Goal: Information Seeking & Learning: Learn about a topic

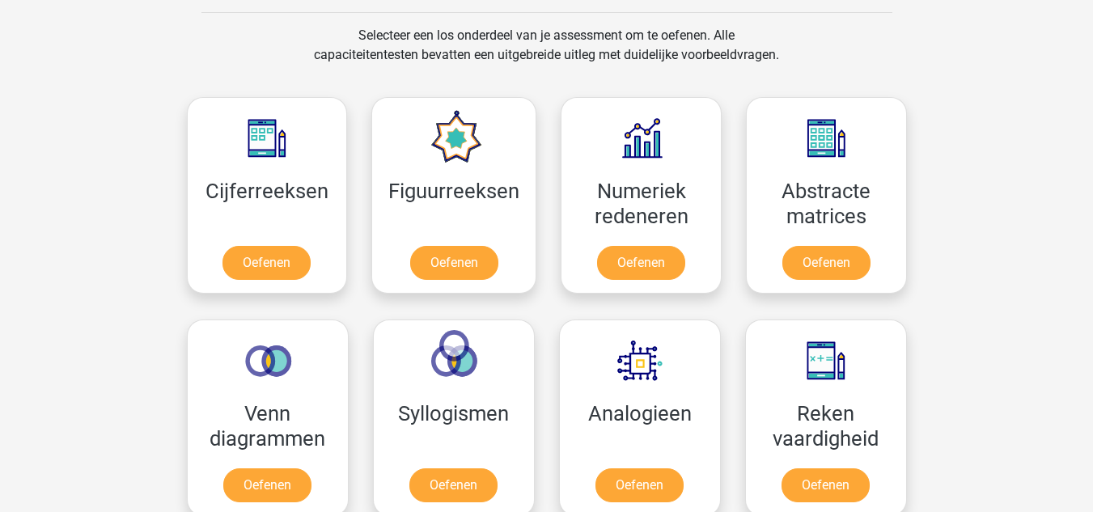
scroll to position [666, 0]
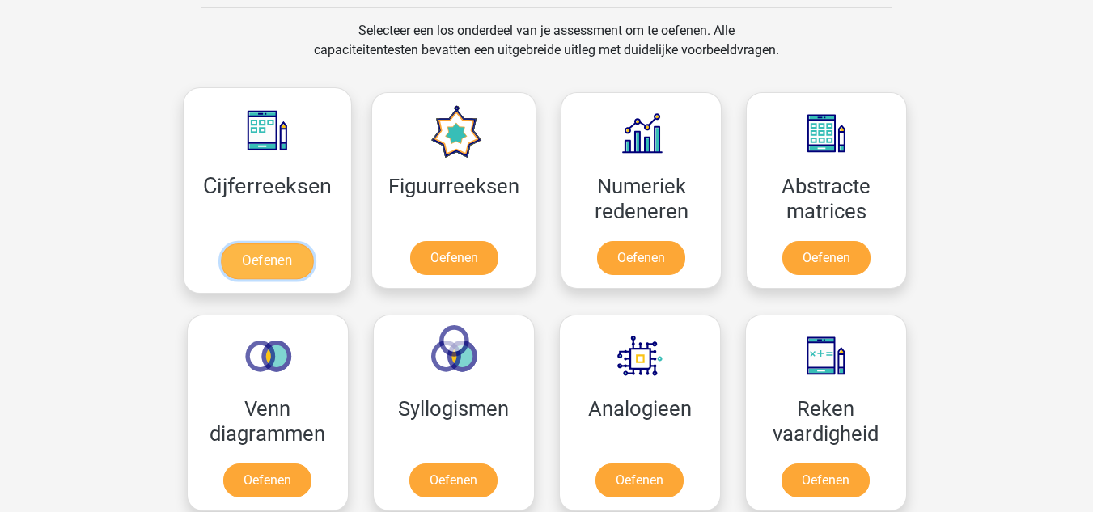
click at [286, 257] on link "Oefenen" at bounding box center [267, 261] width 92 height 36
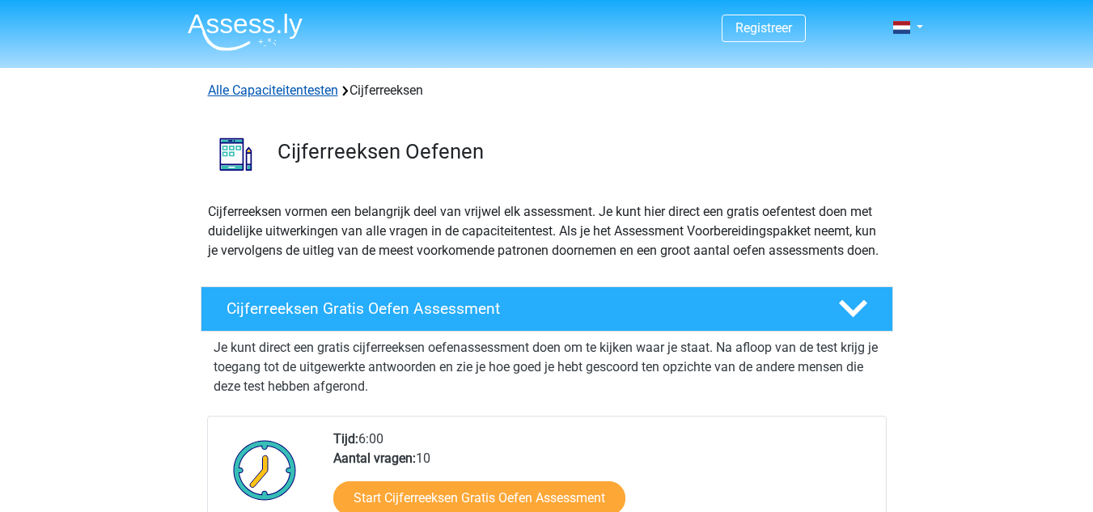
click at [304, 91] on link "Alle Capaciteitentesten" at bounding box center [273, 89] width 130 height 15
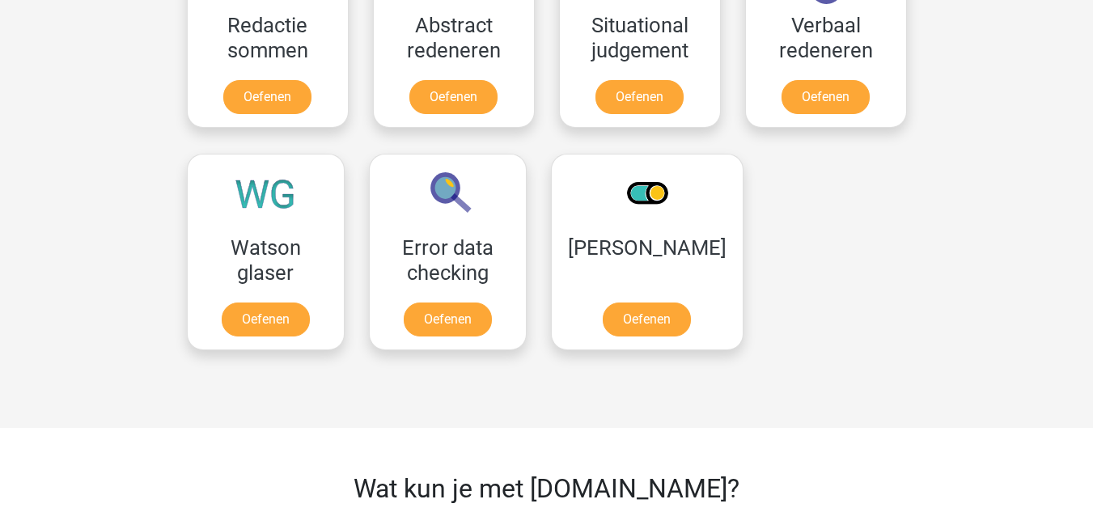
scroll to position [1274, 0]
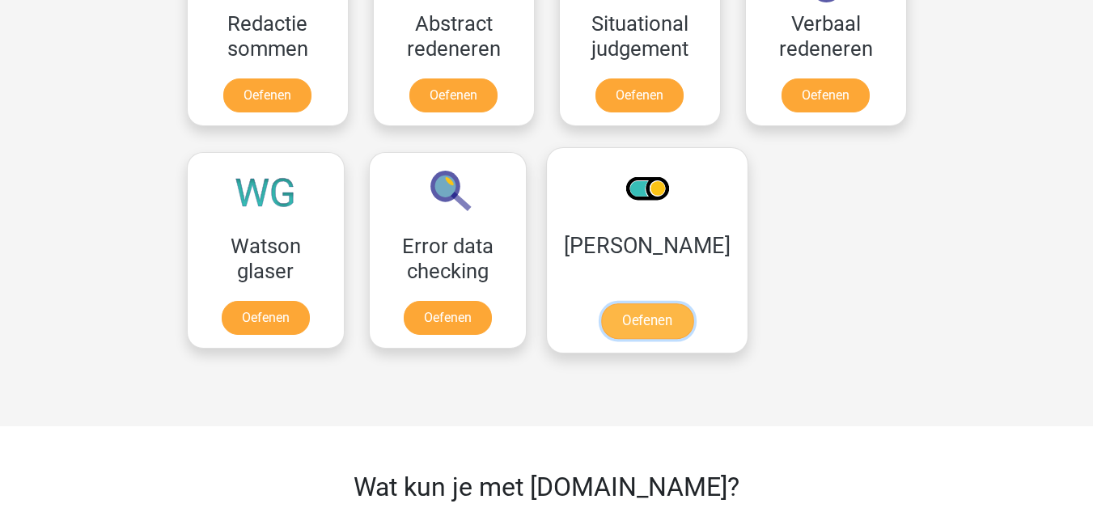
click at [636, 314] on link "Oefenen" at bounding box center [646, 321] width 92 height 36
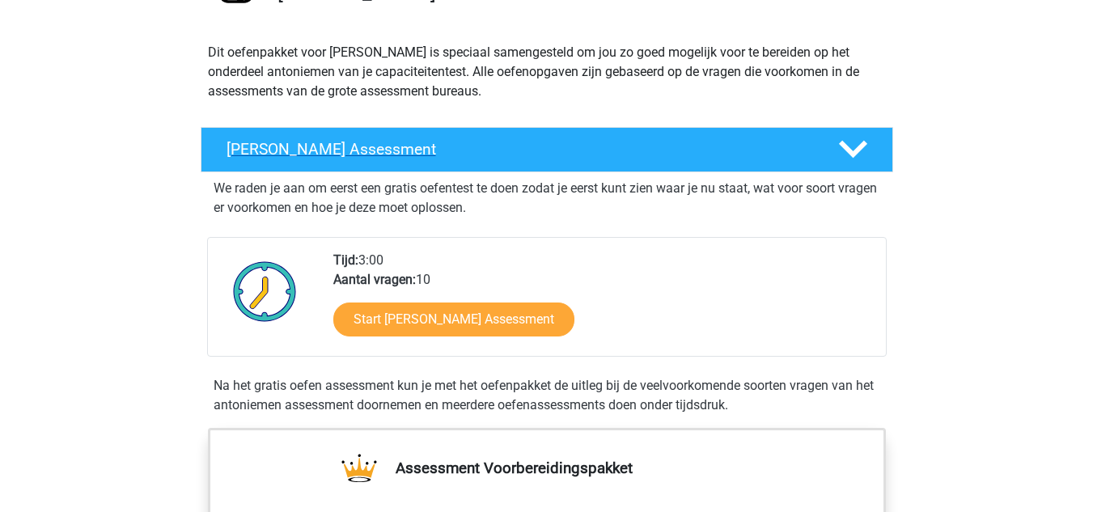
scroll to position [160, 0]
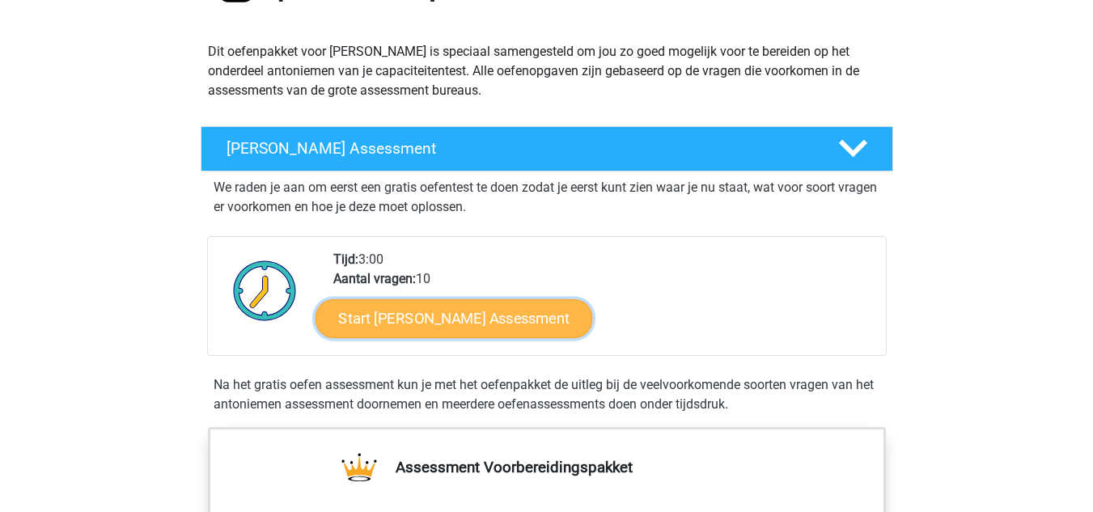
click at [427, 325] on link "Start Antoniemen Gratis Oefen Assessment" at bounding box center [453, 317] width 277 height 39
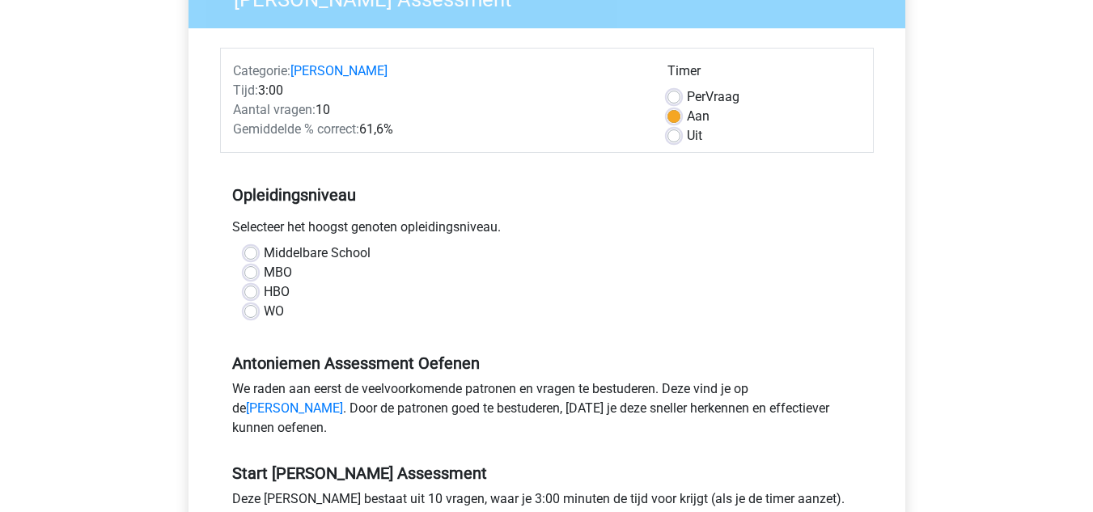
scroll to position [164, 0]
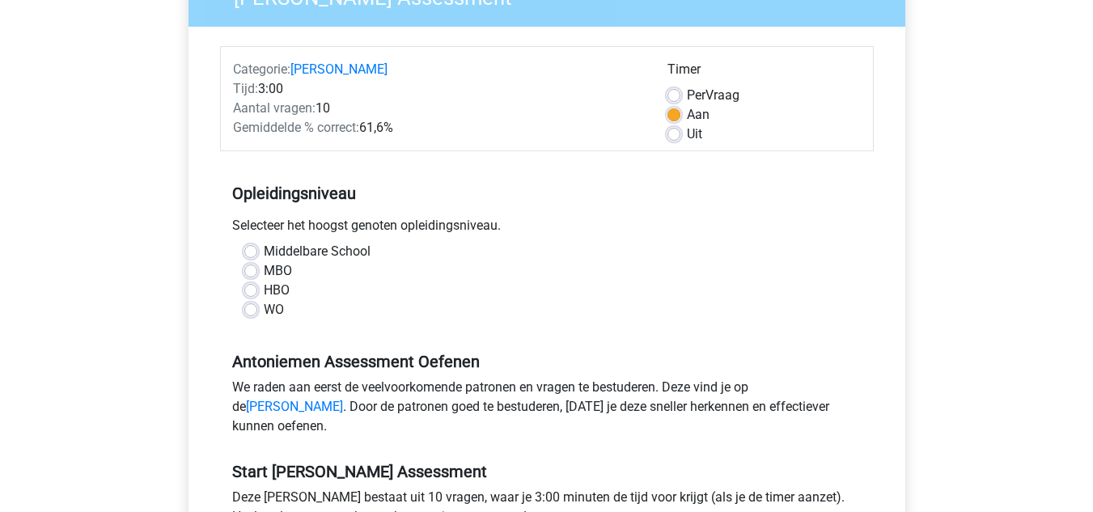
click at [275, 308] on label "WO" at bounding box center [274, 309] width 20 height 19
click at [257, 308] on input "WO" at bounding box center [250, 308] width 13 height 16
radio input "true"
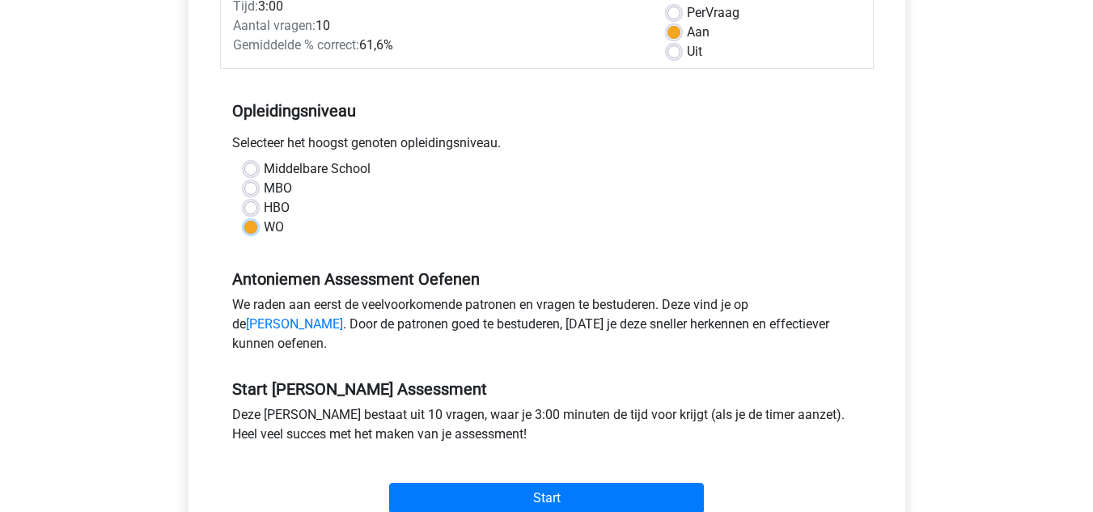
scroll to position [245, 0]
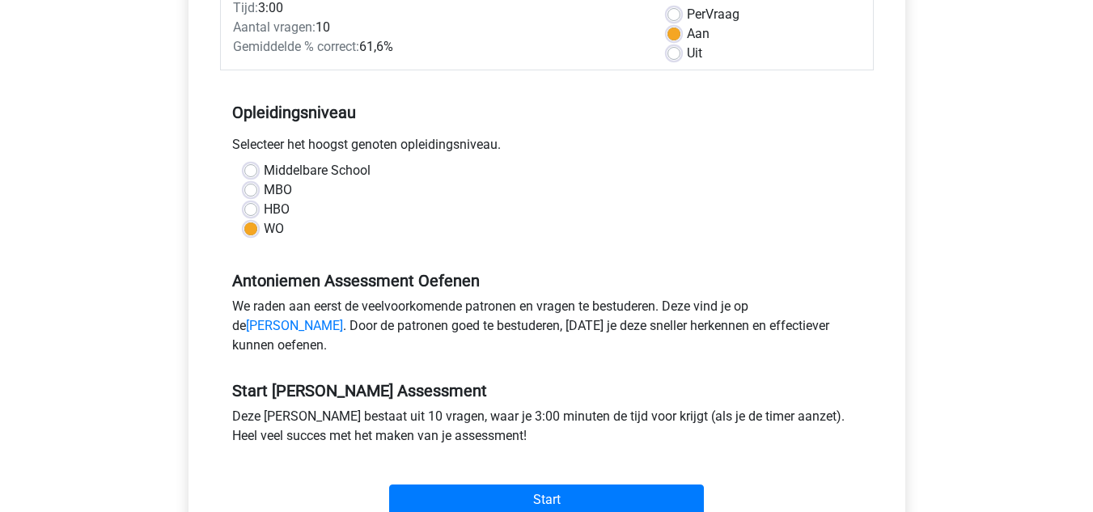
click at [307, 173] on label "Middelbare School" at bounding box center [317, 170] width 107 height 19
click at [257, 173] on input "Middelbare School" at bounding box center [250, 169] width 13 height 16
radio input "true"
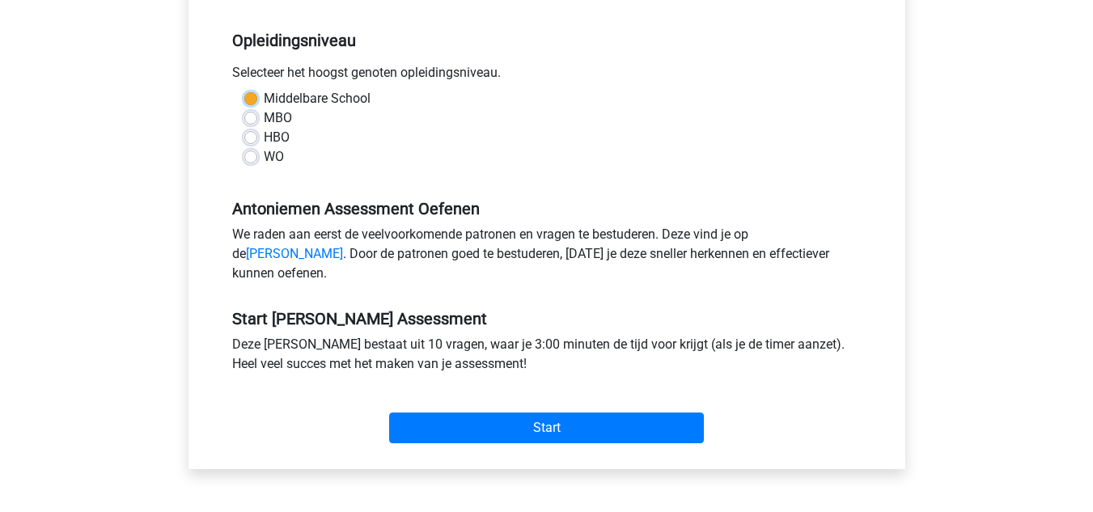
scroll to position [318, 0]
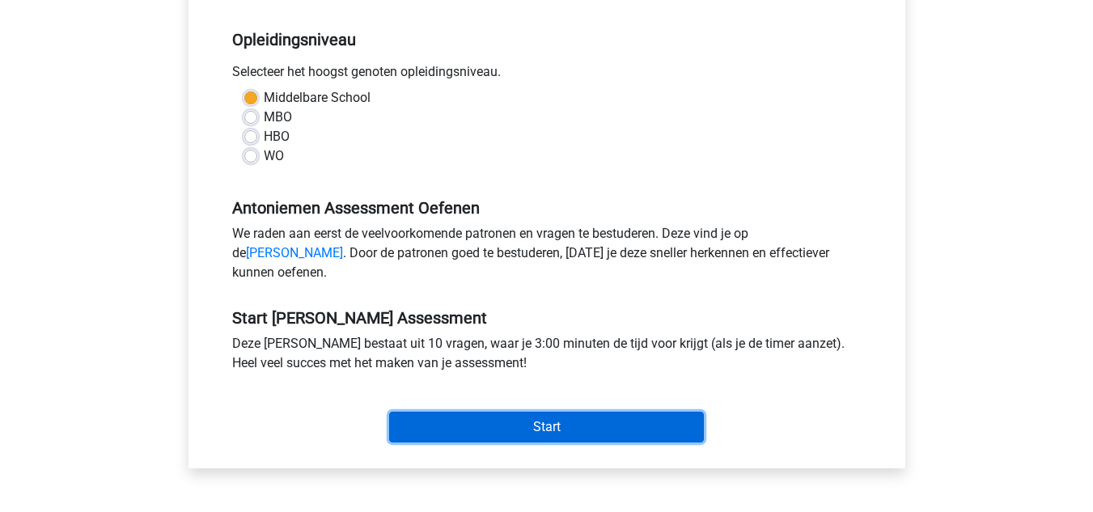
click at [504, 442] on input "Start" at bounding box center [546, 427] width 315 height 31
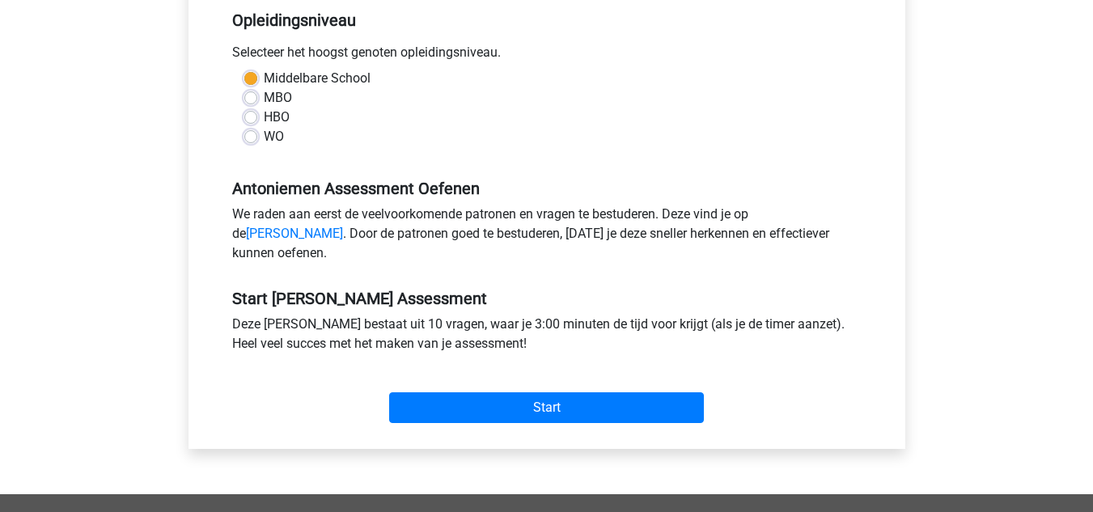
scroll to position [344, 0]
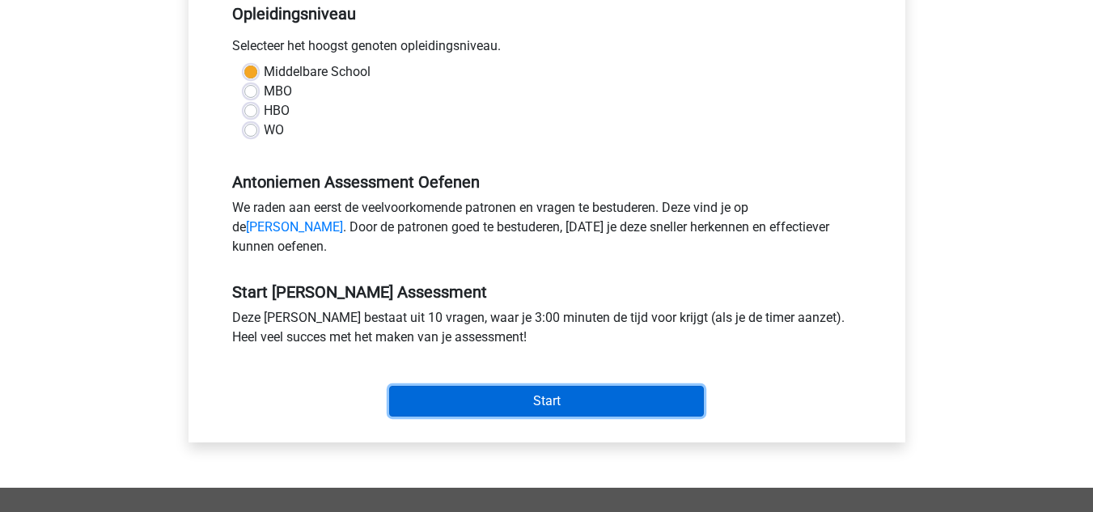
click at [422, 413] on input "Start" at bounding box center [546, 401] width 315 height 31
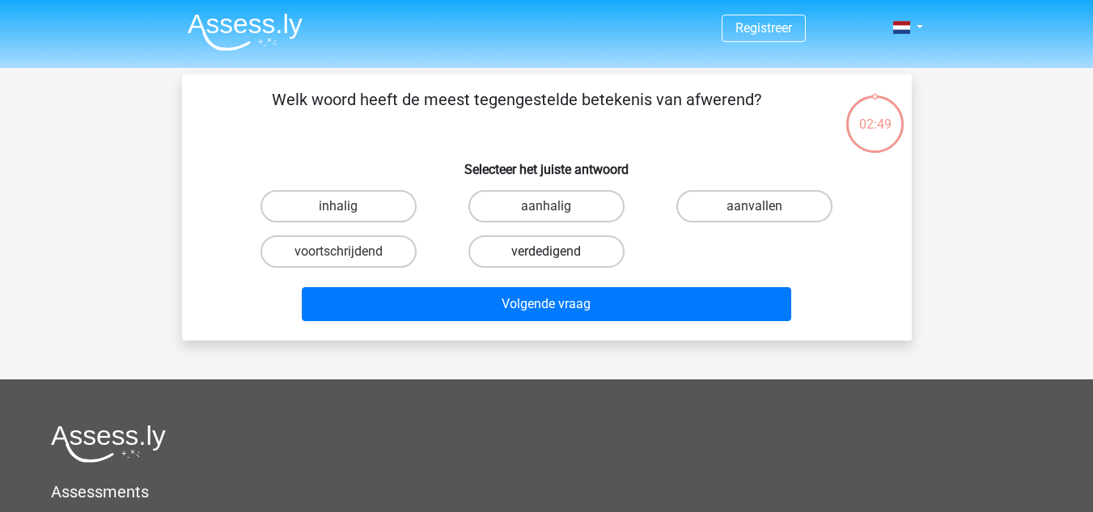
click at [577, 248] on label "verdedigend" at bounding box center [546, 251] width 156 height 32
click at [556, 252] on input "verdedigend" at bounding box center [551, 257] width 11 height 11
radio input "true"
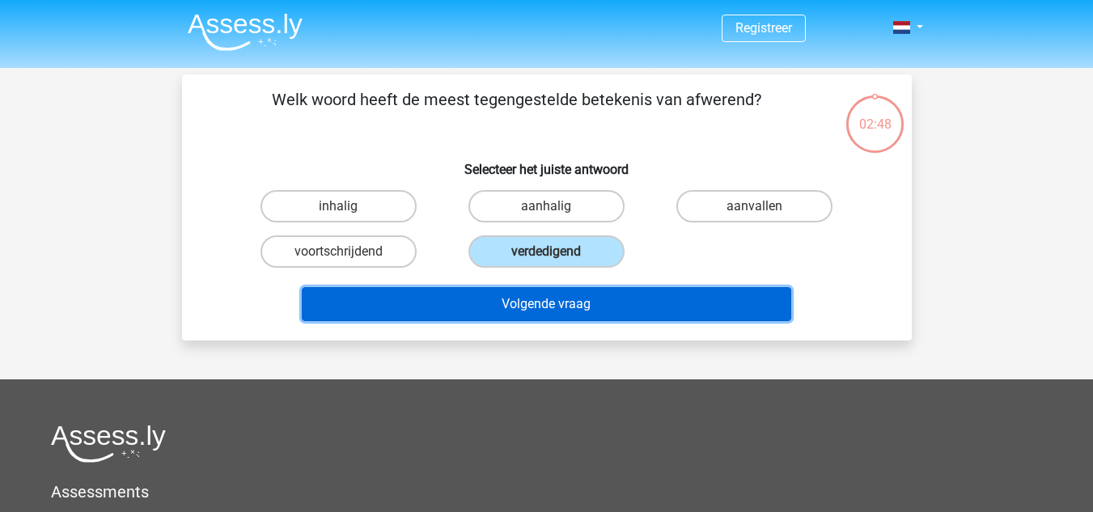
click at [586, 302] on button "Volgende vraag" at bounding box center [546, 304] width 489 height 34
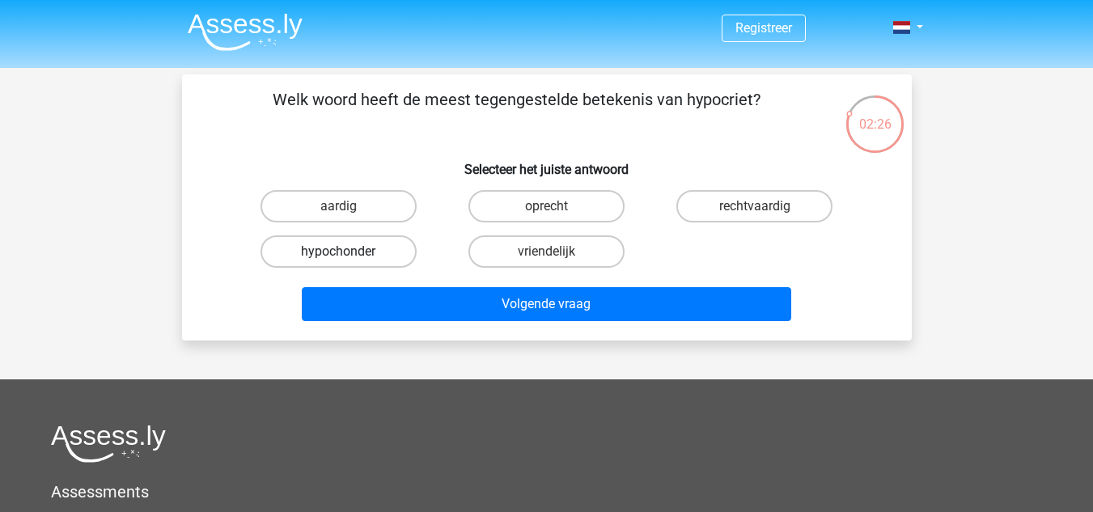
click at [392, 252] on label "hypochonder" at bounding box center [338, 251] width 156 height 32
click at [349, 252] on input "hypochonder" at bounding box center [343, 257] width 11 height 11
radio input "true"
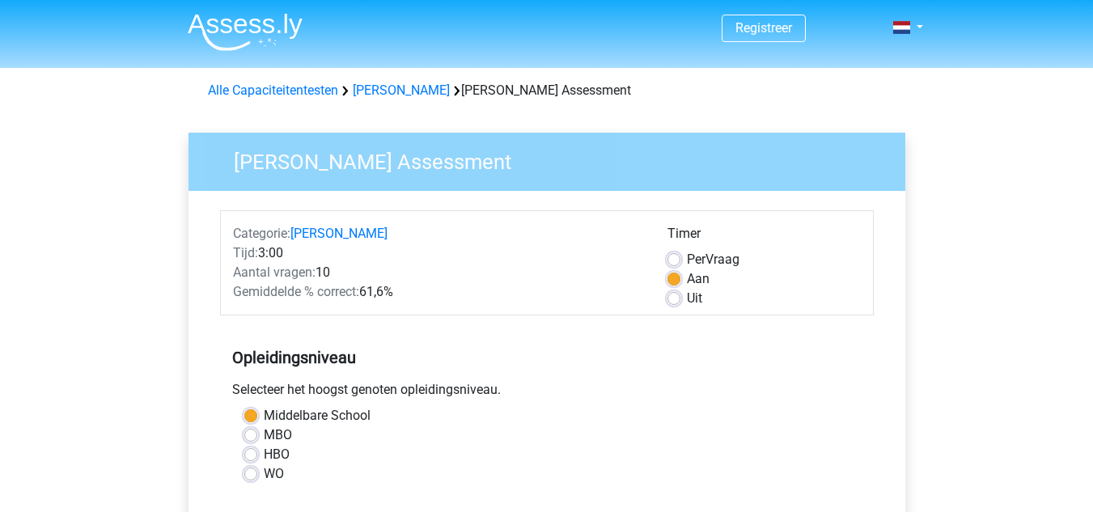
click at [321, 100] on div "Alle Capaciteitentesten Antoniemen Antoniemen Gratis Oefen Assessment" at bounding box center [546, 90] width 691 height 19
click at [320, 99] on div "Alle Capaciteitentesten Antoniemen Antoniemen Gratis Oefen Assessment" at bounding box center [546, 90] width 691 height 19
click at [294, 91] on link "Alle Capaciteitentesten" at bounding box center [273, 89] width 130 height 15
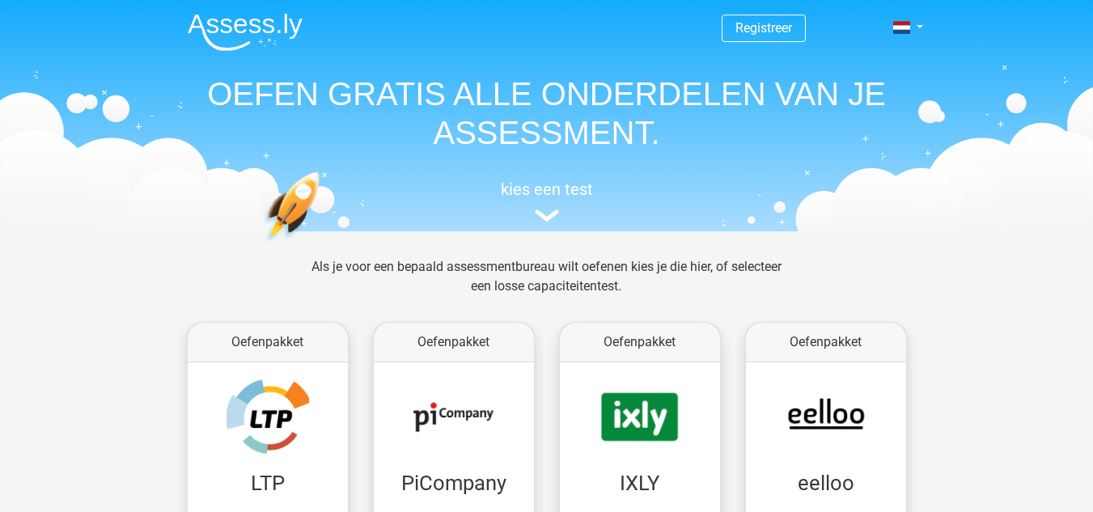
scroll to position [687, 0]
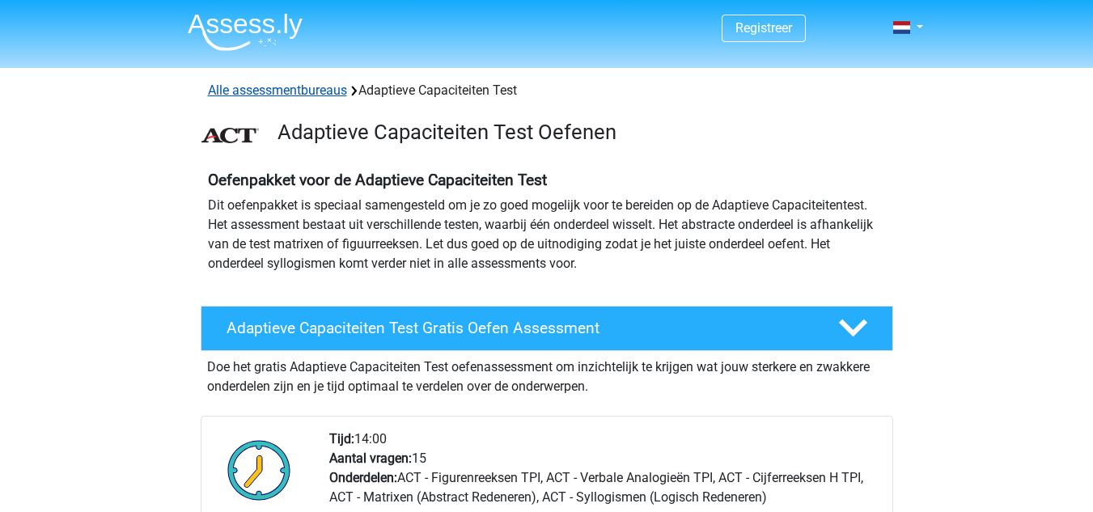
click at [328, 87] on link "Alle assessmentbureaus" at bounding box center [277, 89] width 139 height 15
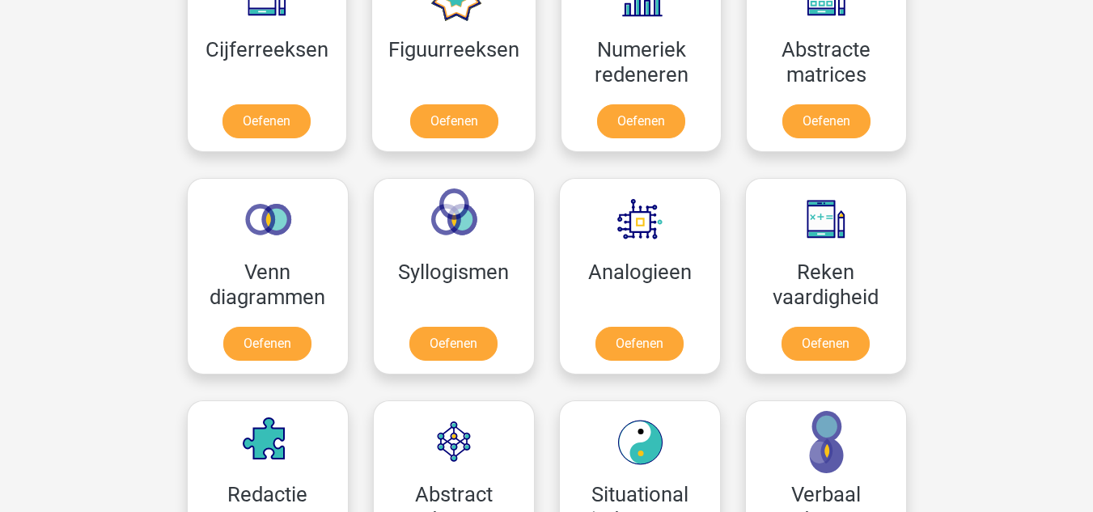
scroll to position [1623, 0]
